Goal: Contribute content: Add original content to the website for others to see

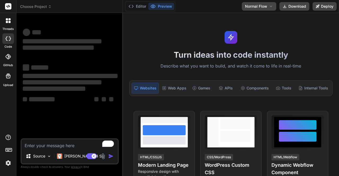
click at [8, 167] on img at bounding box center [8, 163] width 9 height 9
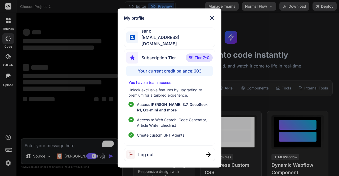
click at [91, 64] on div "My profile sar c app30@yopmail.com Subscription Tier Tier 7-C Your current cred…" at bounding box center [169, 88] width 339 height 176
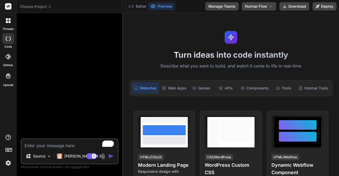
click at [103, 155] on img at bounding box center [103, 156] width 6 height 6
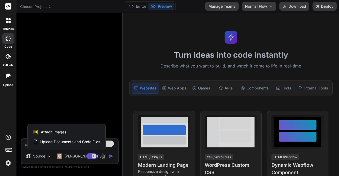
click at [71, 103] on div at bounding box center [169, 88] width 339 height 176
type textarea "x"
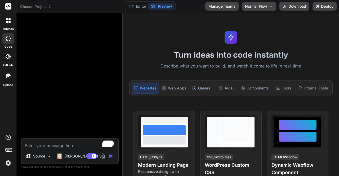
click at [6, 163] on img at bounding box center [8, 163] width 9 height 9
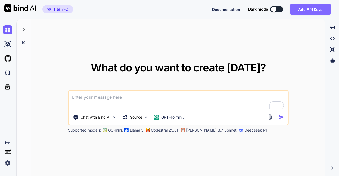
click at [305, 9] on button "Add API Keys" at bounding box center [310, 9] width 40 height 11
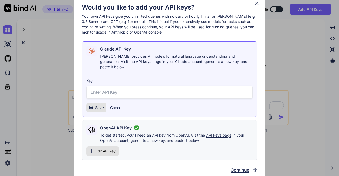
click at [256, 6] on icon at bounding box center [257, 4] width 6 height 6
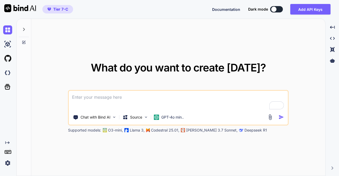
click at [10, 163] on img at bounding box center [7, 163] width 9 height 9
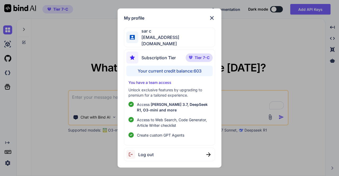
click at [170, 153] on div "Log out" at bounding box center [169, 155] width 91 height 14
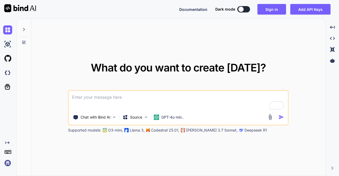
type textarea "x"
click at [8, 162] on img at bounding box center [7, 163] width 9 height 9
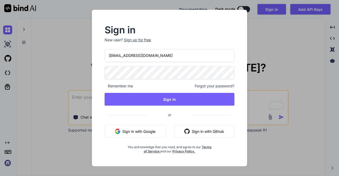
click at [162, 57] on input "appsumo_5@yopmail.com" at bounding box center [170, 55] width 130 height 13
type input "a"
type input "app31@yopmail.com"
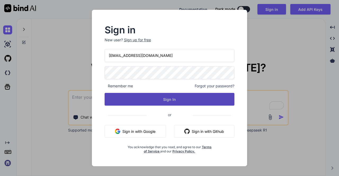
click at [171, 96] on button "Sign In" at bounding box center [170, 99] width 130 height 13
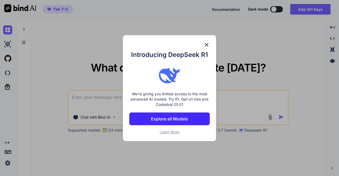
click at [210, 42] on div "Introducing DeepSeek R1 We're giving you limited access to the most advanced AI…" at bounding box center [169, 88] width 93 height 106
type textarea "x"
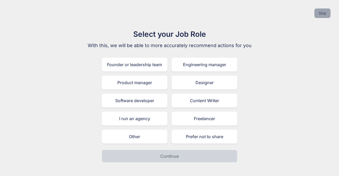
click at [328, 15] on button "Skip" at bounding box center [322, 13] width 16 height 10
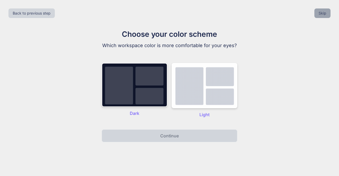
click at [328, 15] on button "Skip" at bounding box center [322, 13] width 16 height 10
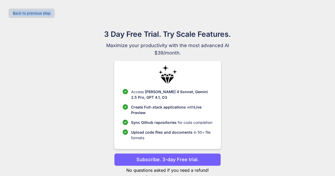
click at [328, 15] on div "Back to previous step" at bounding box center [167, 13] width 327 height 18
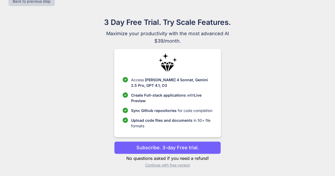
click at [161, 166] on p "Continue with free version" at bounding box center [167, 165] width 107 height 5
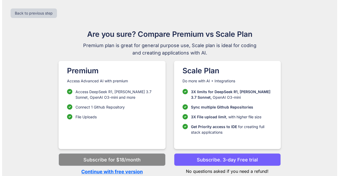
scroll to position [0, 0]
click at [130, 171] on p "Continue with free version" at bounding box center [112, 171] width 107 height 7
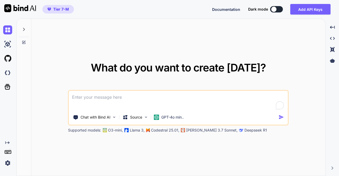
type textarea "x"
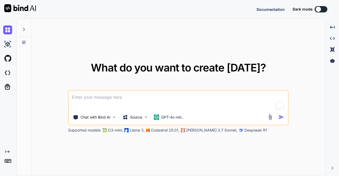
type textarea "x"
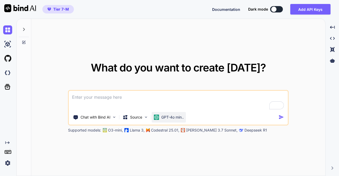
click at [166, 115] on p "GPT-4o min.." at bounding box center [172, 117] width 23 height 5
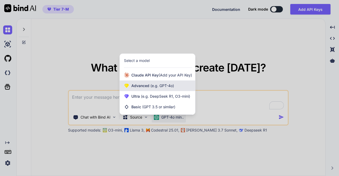
click at [159, 88] on div "Advanced (e.g. GPT-4o)" at bounding box center [157, 86] width 75 height 11
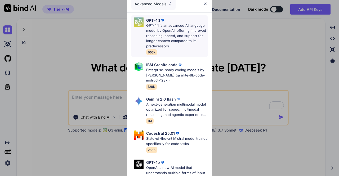
click at [158, 43] on p "GPT-4.1 is an advanced AI language model by OpenAI, offering improved reasoning…" at bounding box center [176, 36] width 61 height 26
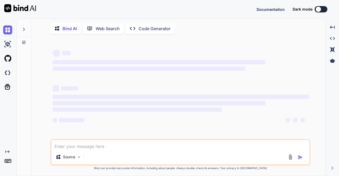
type textarea "x"
click at [228, 17] on div "Documentation Dark mode Created with Pixso." at bounding box center [169, 9] width 339 height 19
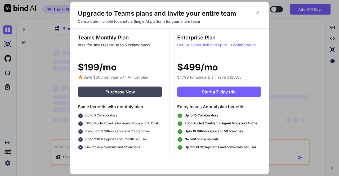
click at [259, 9] on div "Upgrade to Teams plans and Invite your entire team Consolidate multiple tools i…" at bounding box center [169, 88] width 199 height 173
click at [258, 13] on icon at bounding box center [257, 12] width 3 height 3
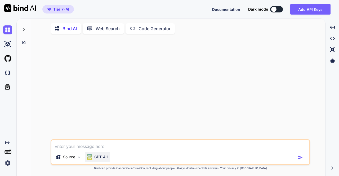
click at [103, 159] on p "GPT-4.1" at bounding box center [101, 156] width 14 height 5
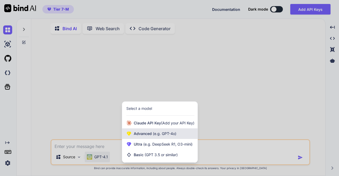
click at [152, 136] on span "(e.g. GPT-4o)" at bounding box center [164, 133] width 25 height 5
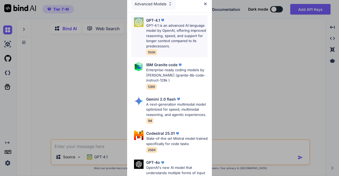
click at [159, 47] on p "GPT-4.1 is an advanced AI language model by OpenAI, offering improved reasoning…" at bounding box center [176, 36] width 61 height 26
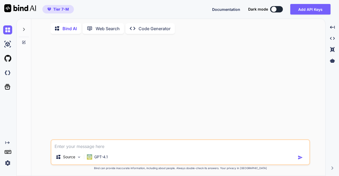
click at [8, 164] on img at bounding box center [7, 163] width 9 height 9
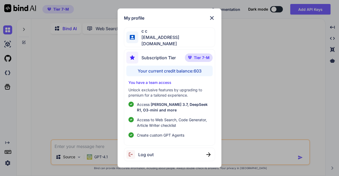
click at [79, 75] on div "My profile c c app31@yopmail.com Subscription Tier Tier 7-M Your current credit…" at bounding box center [169, 88] width 339 height 176
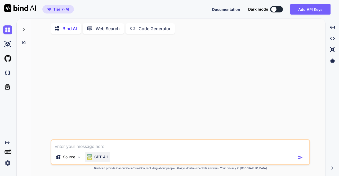
click at [101, 159] on p "GPT-4.1" at bounding box center [101, 156] width 14 height 5
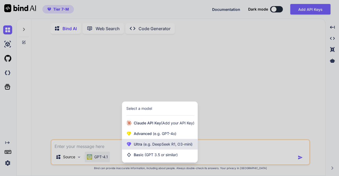
click at [149, 146] on span "(e.g. DeepSeek R1, O3-mini)" at bounding box center [167, 144] width 50 height 5
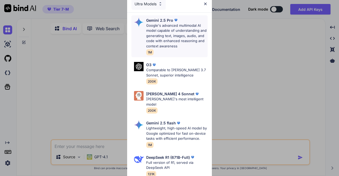
click at [170, 39] on p "Google's advanced multimodal AI model capable of understanding and generating t…" at bounding box center [176, 36] width 61 height 26
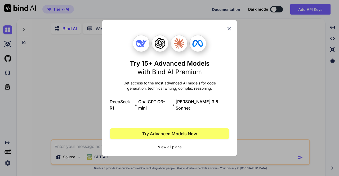
click at [84, 88] on div "Try 15+ Advanced Models with Bind AI Premium Get access to the most advanced AI…" at bounding box center [169, 88] width 339 height 176
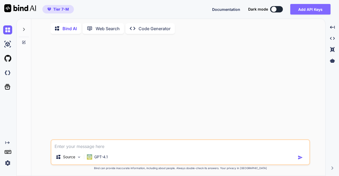
click at [300, 7] on button "Add API Keys" at bounding box center [310, 9] width 40 height 11
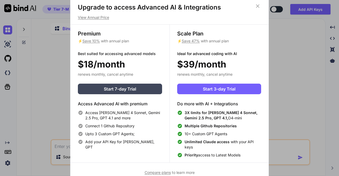
click at [295, 36] on div "Upgrade to access Advanced AI & Integrations View Annual Price Premium ⚡ Save 1…" at bounding box center [169, 88] width 339 height 176
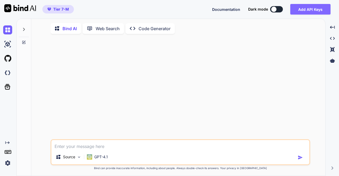
click at [311, 12] on button "Add API Keys" at bounding box center [310, 9] width 40 height 11
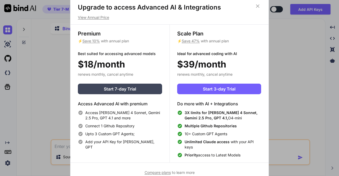
click at [258, 6] on icon at bounding box center [258, 6] width 6 height 6
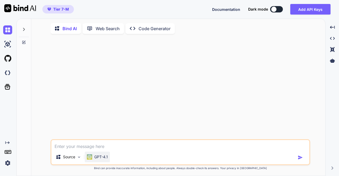
click at [101, 159] on p "GPT-4.1" at bounding box center [101, 156] width 14 height 5
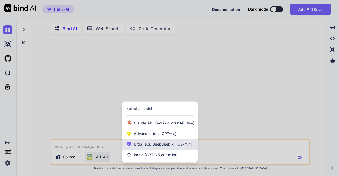
click at [144, 144] on span "(e.g. DeepSeek R1, O3-mini)" at bounding box center [167, 144] width 50 height 5
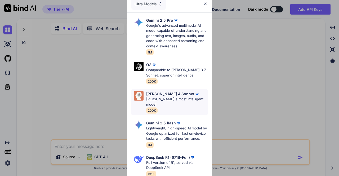
click at [159, 96] on p "Claude 4 Sonnet" at bounding box center [170, 94] width 48 height 6
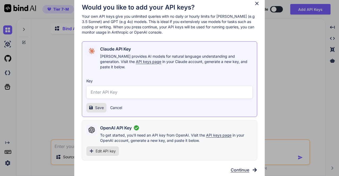
click at [257, 5] on icon at bounding box center [256, 3] width 3 height 3
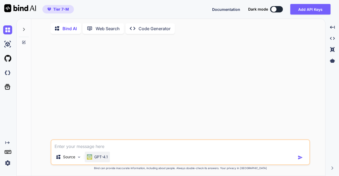
click at [96, 159] on p "GPT-4.1" at bounding box center [101, 156] width 14 height 5
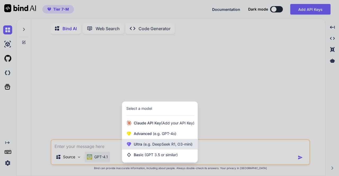
click at [150, 145] on span "(e.g. DeepSeek R1, O3-mini)" at bounding box center [167, 144] width 50 height 5
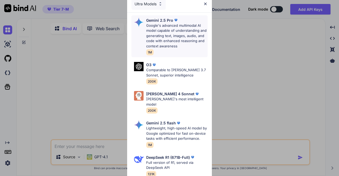
click at [165, 39] on p "Google's advanced multimodal AI model capable of understanding and generating t…" at bounding box center [176, 36] width 61 height 26
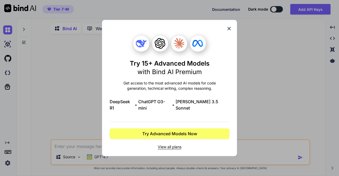
click at [231, 30] on icon at bounding box center [229, 29] width 6 height 6
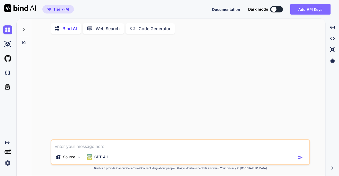
click at [300, 11] on button "Add API Keys" at bounding box center [310, 9] width 40 height 11
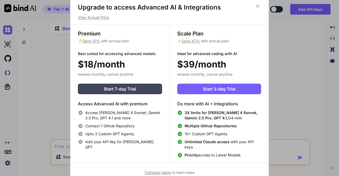
click at [259, 6] on icon at bounding box center [258, 6] width 6 height 6
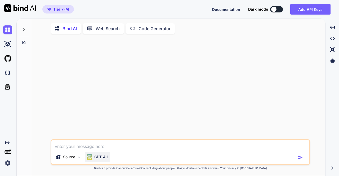
click at [95, 157] on p "GPT-4.1" at bounding box center [101, 156] width 14 height 5
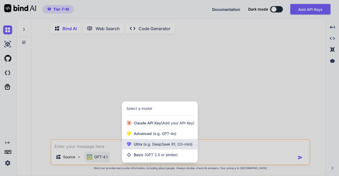
click at [141, 145] on span "Ultra (e.g. DeepSeek R1, O3-mini)" at bounding box center [163, 144] width 59 height 5
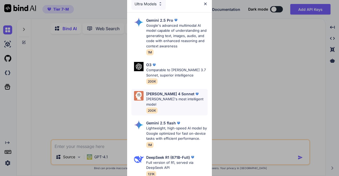
click at [160, 100] on p "Claude's most intelligent model" at bounding box center [176, 102] width 61 height 10
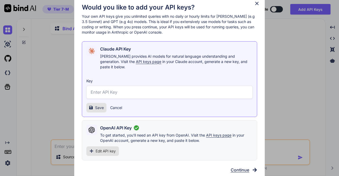
click at [155, 145] on div "OpenAI API Key To get started, you'll need an API key from OpenAI. Visit the AP…" at bounding box center [169, 140] width 175 height 40
click at [108, 149] on span "Edit API key" at bounding box center [106, 151] width 20 height 5
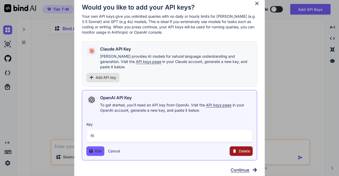
click at [239, 149] on span "Delete" at bounding box center [244, 151] width 11 height 5
click at [228, 149] on button "Delete" at bounding box center [230, 151] width 11 height 5
click at [233, 149] on button "Delete" at bounding box center [230, 151] width 11 height 5
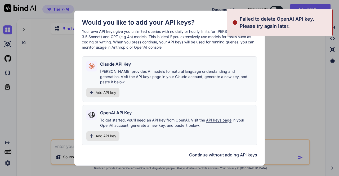
click at [284, 119] on div "Would you like to add your API keys? Your own API keys give you unlimited queri…" at bounding box center [169, 88] width 339 height 176
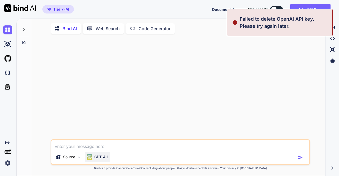
click at [96, 156] on p "GPT-4.1" at bounding box center [101, 156] width 14 height 5
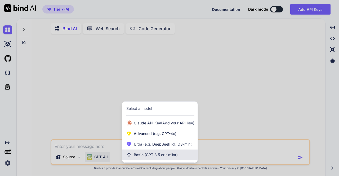
click at [145, 157] on span "(GPT 3.5 or similar)" at bounding box center [161, 155] width 33 height 5
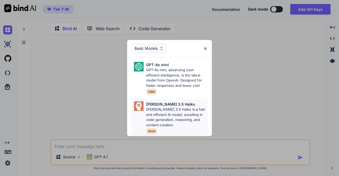
click at [155, 114] on p "Claude 3.5 Haiku is a fast and efficient AI model, excelling in code generation…" at bounding box center [176, 117] width 61 height 21
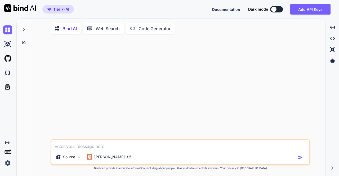
click at [112, 146] on textarea at bounding box center [180, 145] width 258 height 10
type textarea "hi"
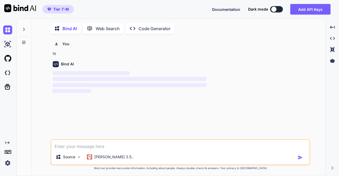
scroll to position [2, 0]
click at [6, 72] on img at bounding box center [7, 72] width 9 height 9
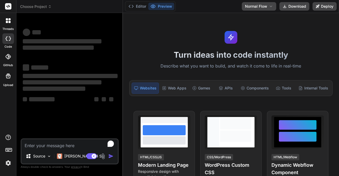
click at [7, 77] on icon at bounding box center [8, 76] width 6 height 6
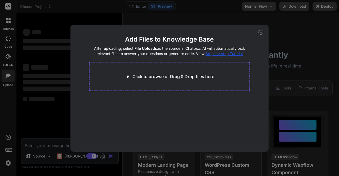
click at [42, 95] on div "Add Files to Knowledge Base After uploading, select File Uploads as the source …" at bounding box center [169, 88] width 339 height 176
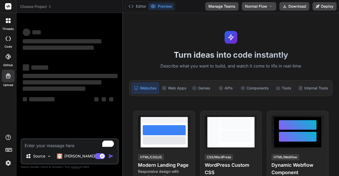
click at [10, 162] on img at bounding box center [8, 163] width 9 height 9
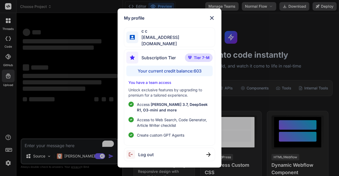
click at [44, 109] on div "My profile c c [EMAIL_ADDRESS][DOMAIN_NAME] Subscription Tier Tier 7-M Your cur…" at bounding box center [169, 88] width 339 height 176
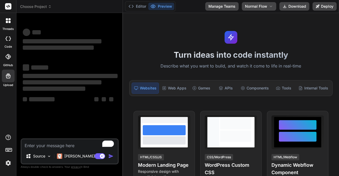
click at [6, 76] on icon at bounding box center [8, 76] width 5 height 5
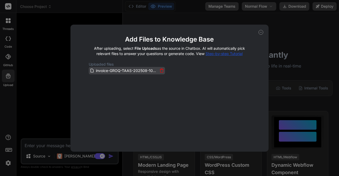
click at [132, 71] on span "invoice-GROQ-TAAS-202508-109825.pdf" at bounding box center [126, 71] width 63 height 6
click at [261, 32] on icon at bounding box center [261, 32] width 5 height 5
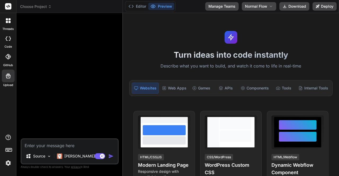
click at [6, 77] on icon at bounding box center [8, 76] width 5 height 5
type textarea "x"
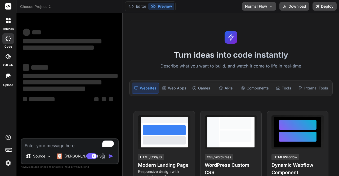
click at [2, 86] on div "Upload" at bounding box center [8, 78] width 16 height 20
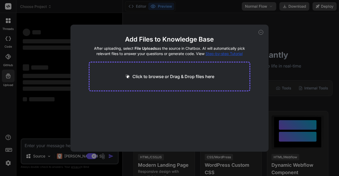
click at [144, 78] on p "Click to browse or Drag & Drop files here" at bounding box center [173, 76] width 82 height 6
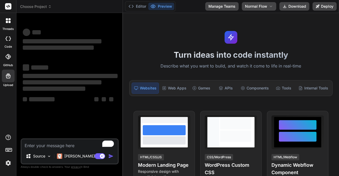
click at [10, 75] on icon at bounding box center [8, 76] width 6 height 6
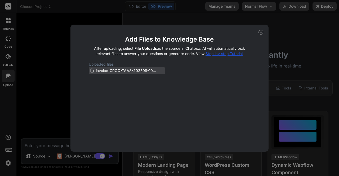
click at [161, 70] on div "invoice-GROQ-TAAS-202508-109825.pdf" at bounding box center [127, 71] width 74 height 6
click at [118, 72] on span "invoice-GROQ-TAAS-202508-109825.pdf" at bounding box center [126, 71] width 63 height 6
click at [184, 19] on div "Add Files to Knowledge Base After uploading, select File Uploads as the source …" at bounding box center [169, 88] width 339 height 176
type textarea "x"
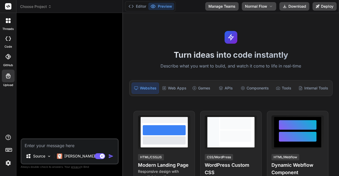
click at [184, 19] on div "Turn ideas into code instantly Describe what you want to build, and watch it co…" at bounding box center [231, 94] width 216 height 163
